Goal: Information Seeking & Learning: Find specific fact

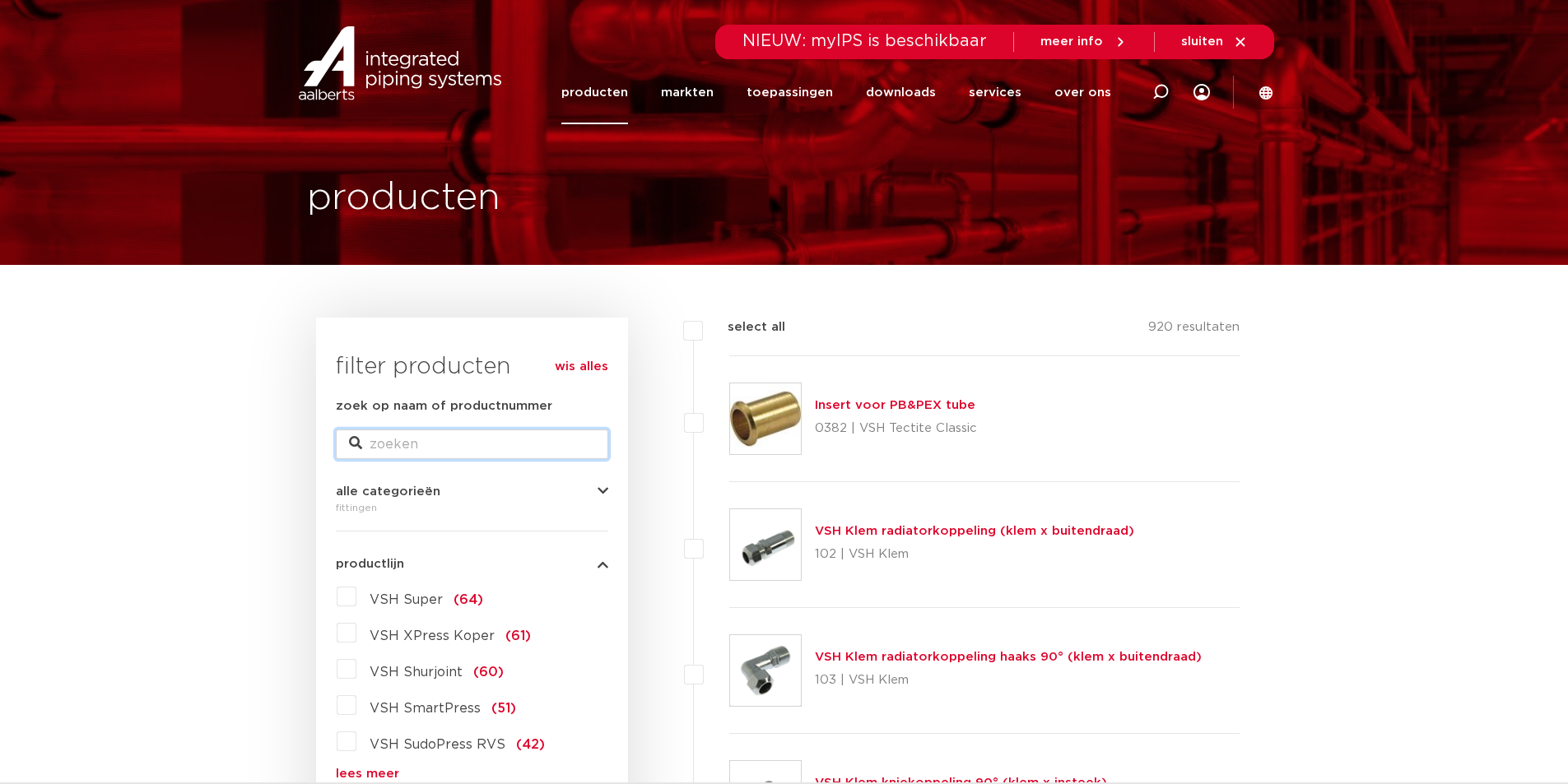
click at [425, 439] on input "zoek op naam of productnummer" at bounding box center [472, 444] width 272 height 30
type input "sudopress ring"
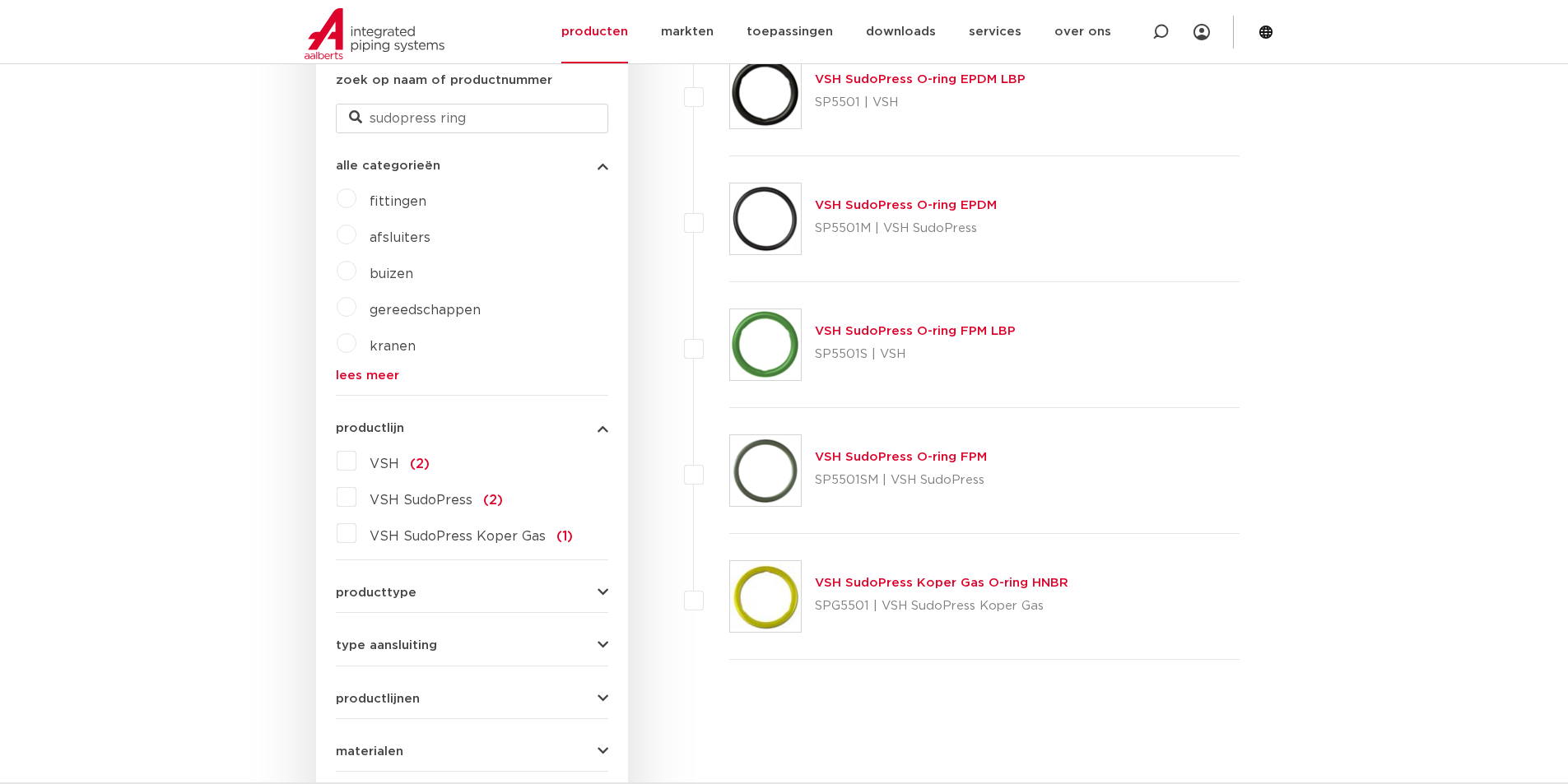
scroll to position [329, 0]
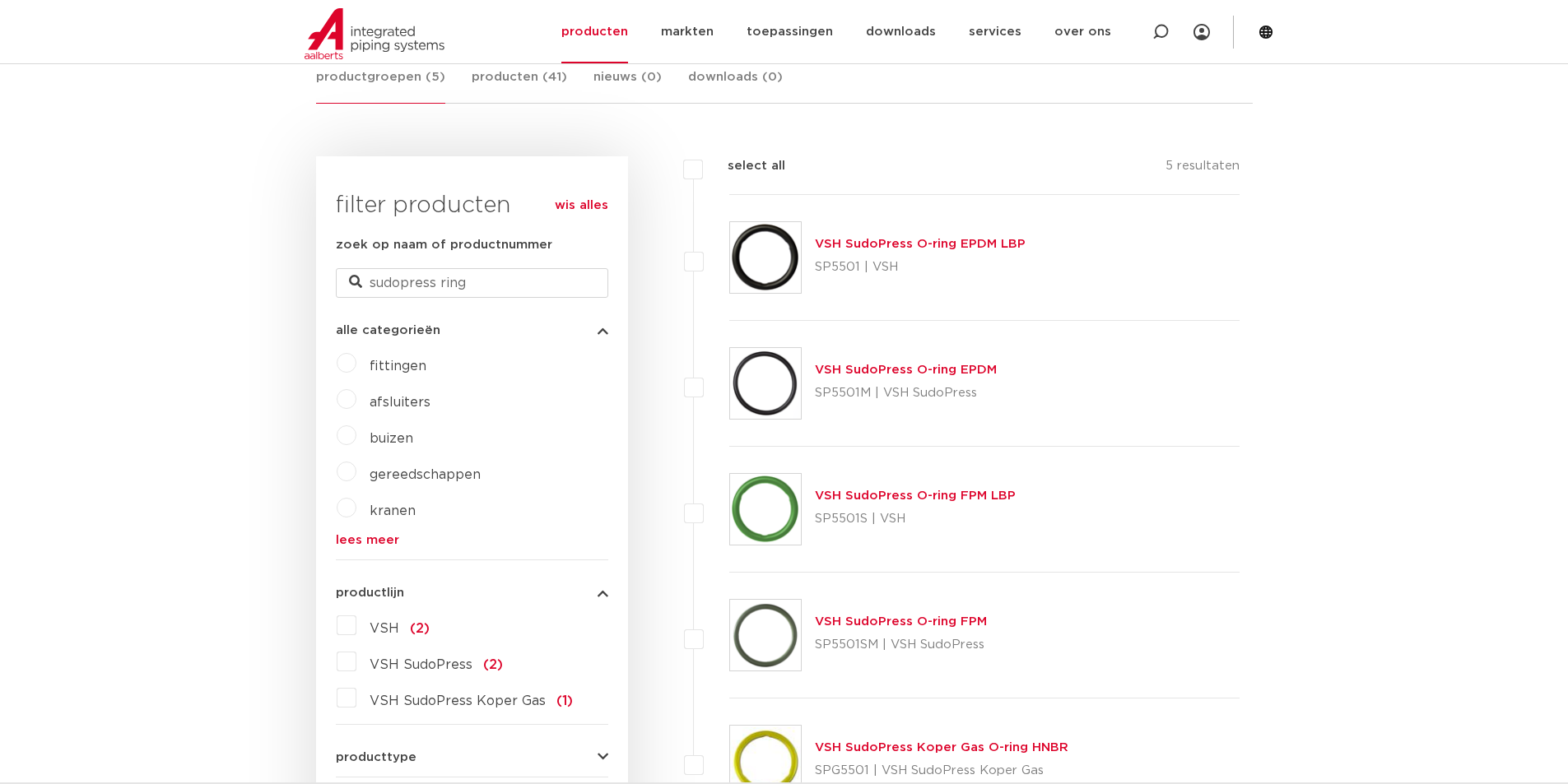
click at [957, 501] on link "VSH SudoPress O-ring FPM LBP" at bounding box center [916, 495] width 201 height 13
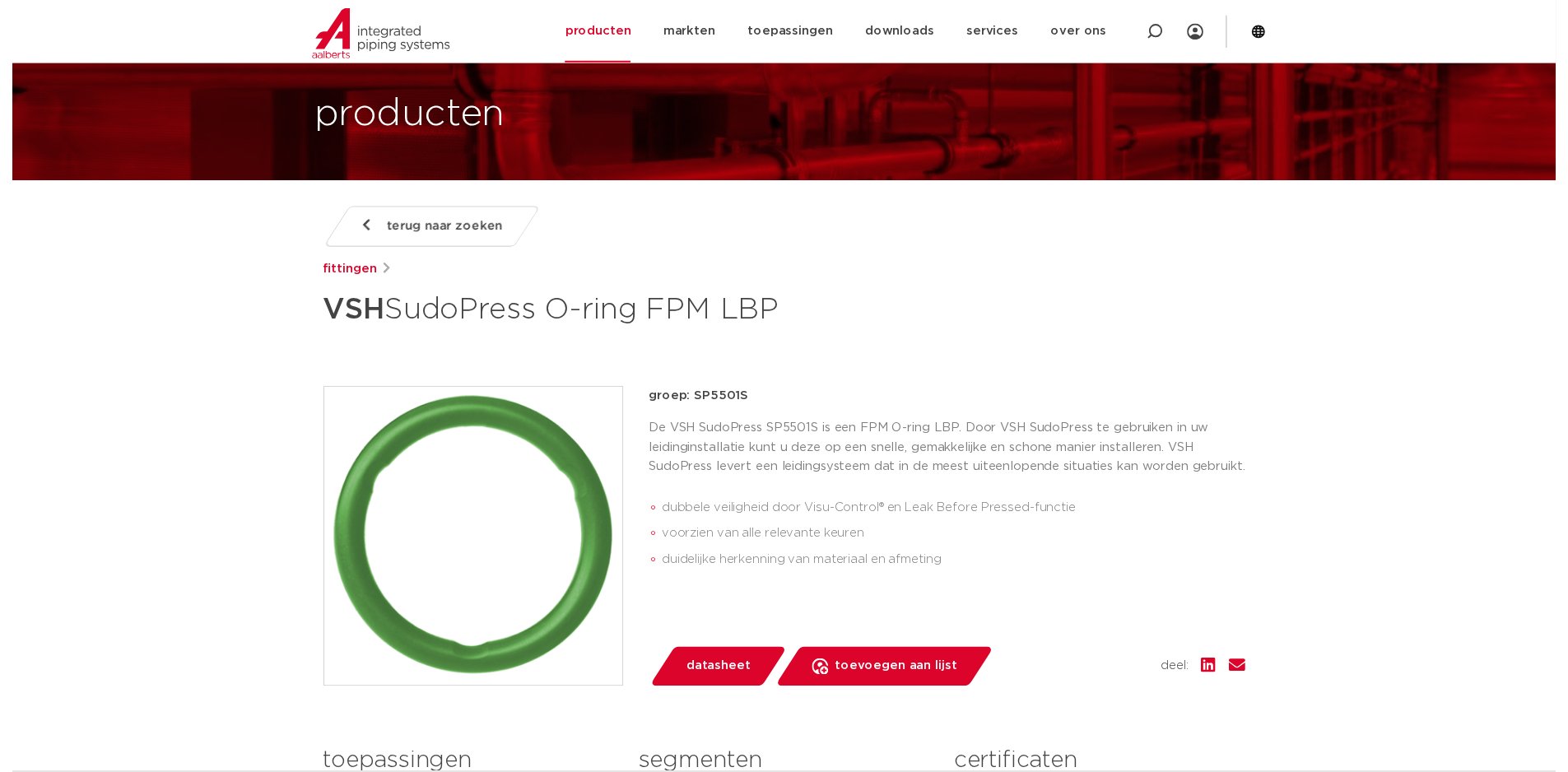
scroll to position [247, 0]
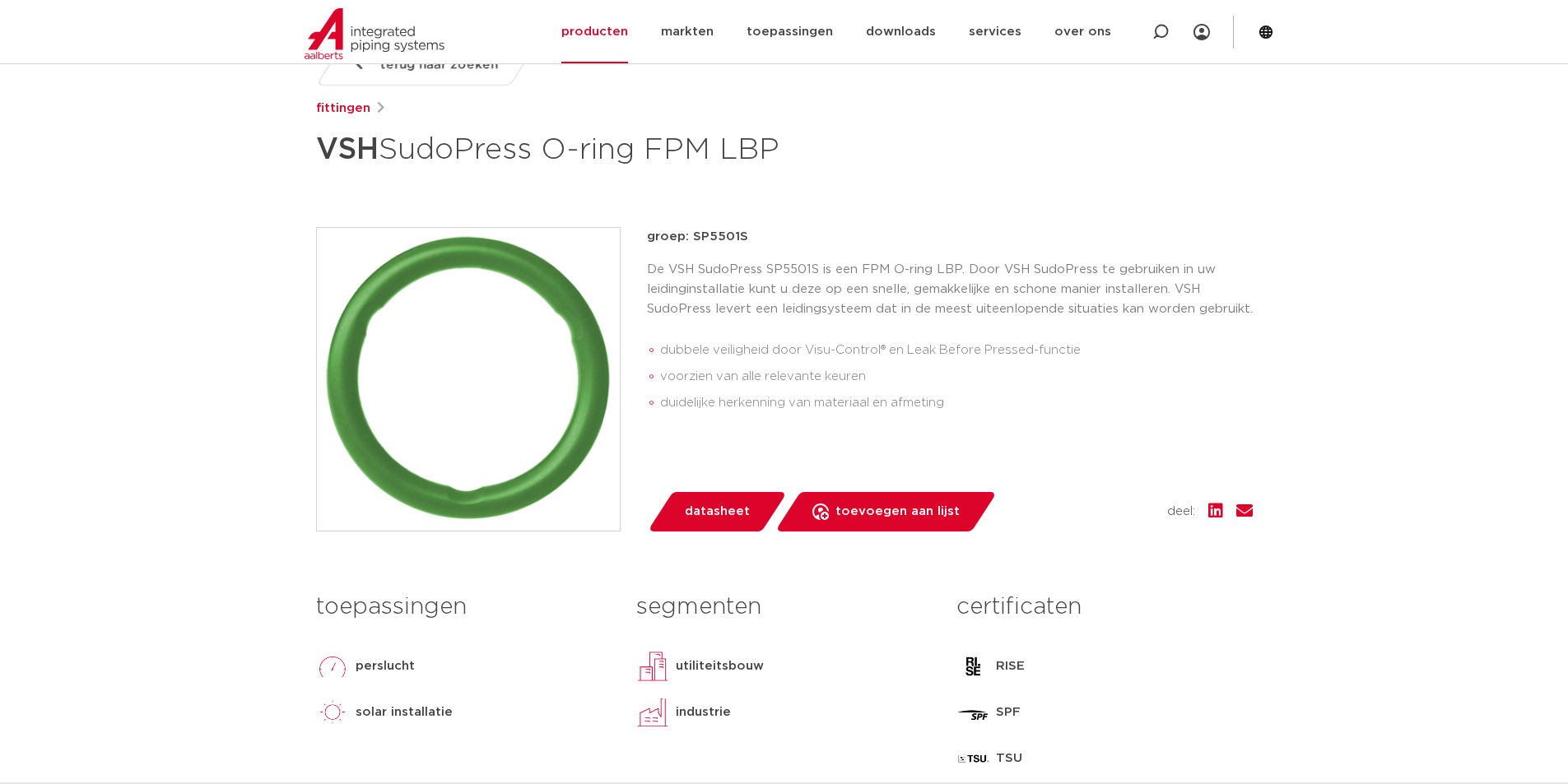
click at [715, 512] on span "datasheet" at bounding box center [717, 511] width 65 height 26
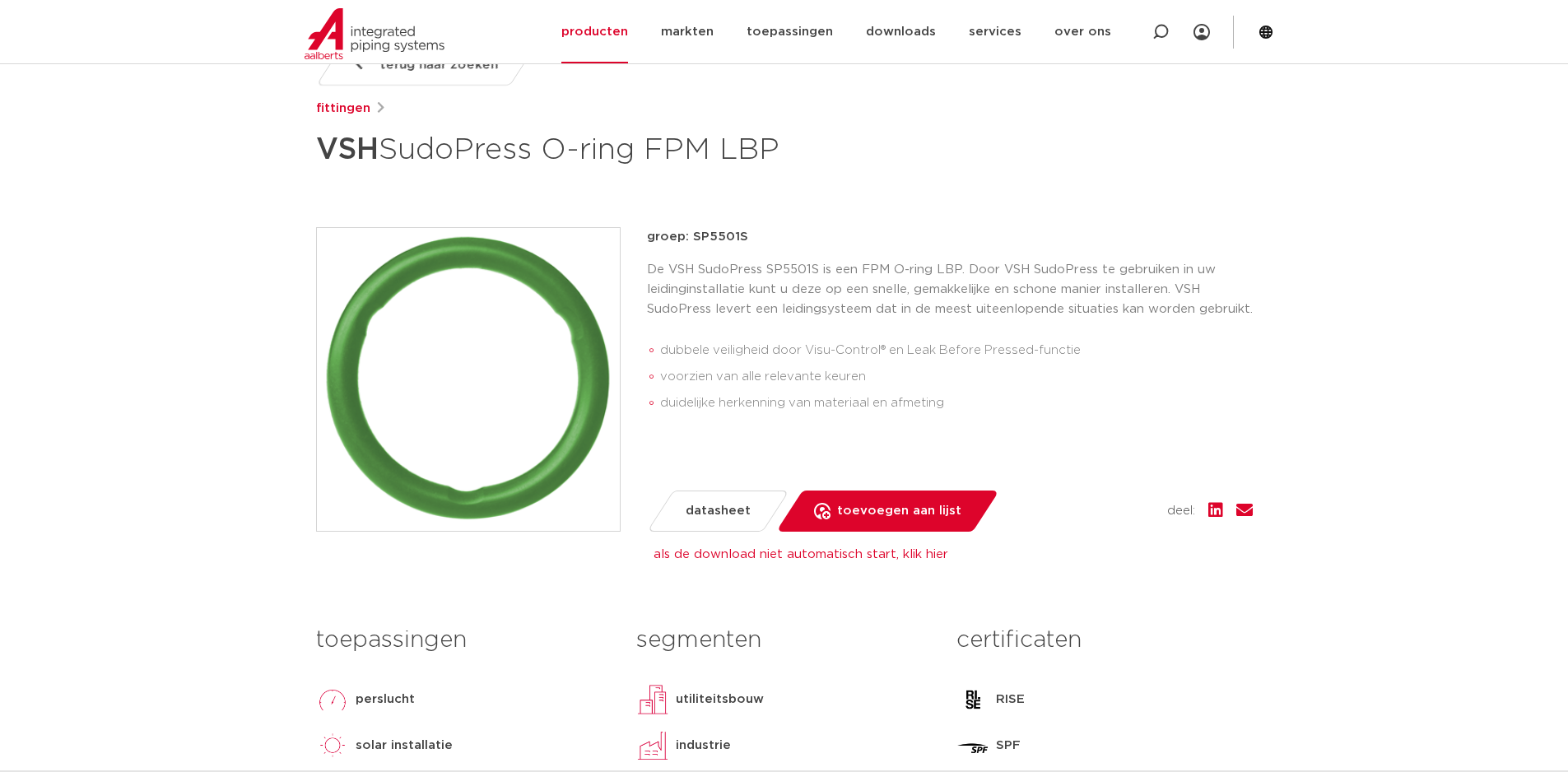
click at [716, 231] on p "groep: SP5501S" at bounding box center [950, 237] width 606 height 19
copy p "SP5501S"
